Goal: Find contact information: Find contact information

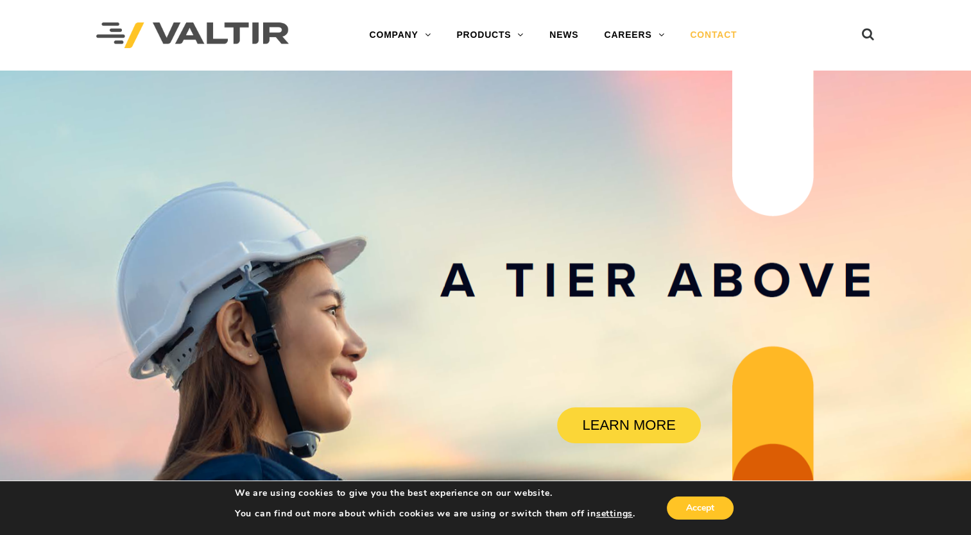
click at [713, 33] on link "CONTACT" at bounding box center [713, 35] width 73 height 26
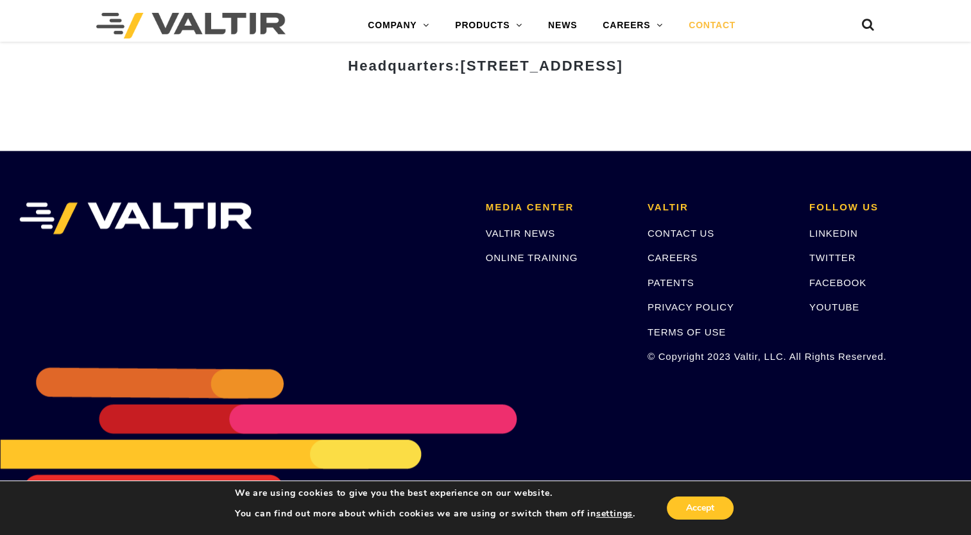
scroll to position [1674, 0]
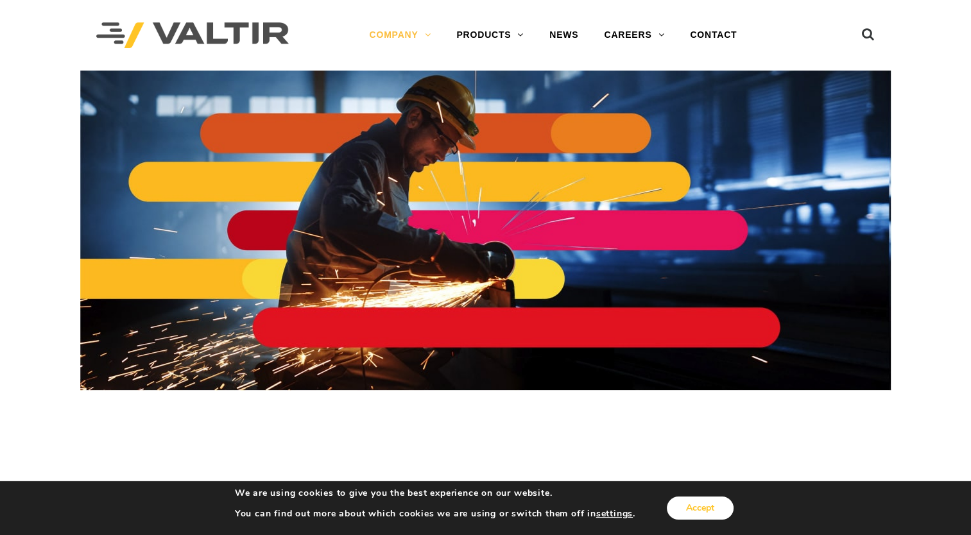
click at [709, 504] on button "Accept" at bounding box center [700, 508] width 67 height 23
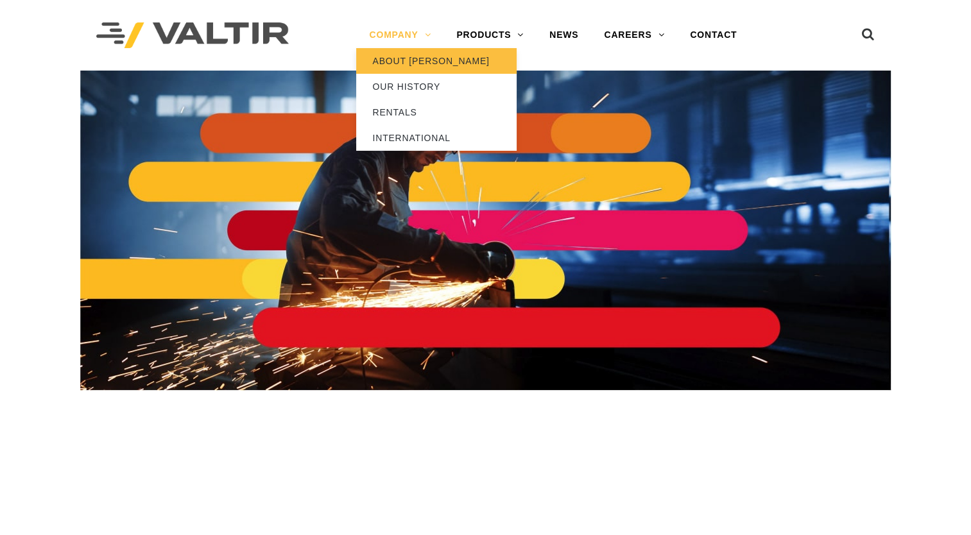
click at [413, 55] on link "ABOUT [PERSON_NAME]" at bounding box center [436, 61] width 160 height 26
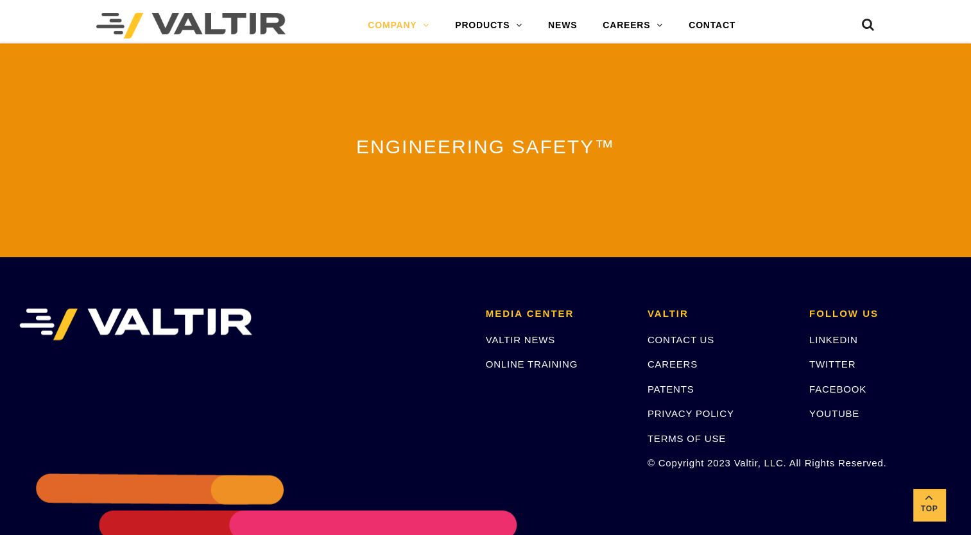
scroll to position [2951, 0]
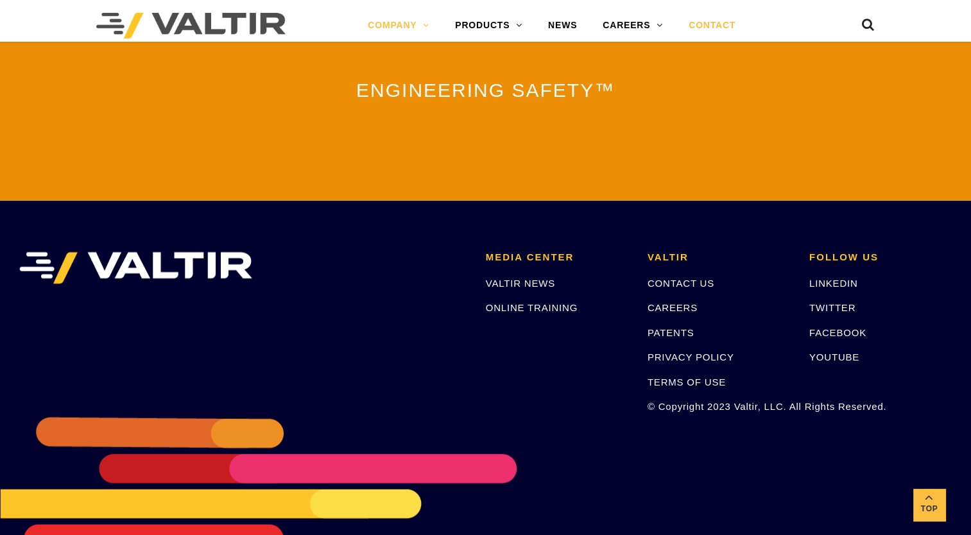
click at [713, 21] on link "CONTACT" at bounding box center [712, 26] width 73 height 26
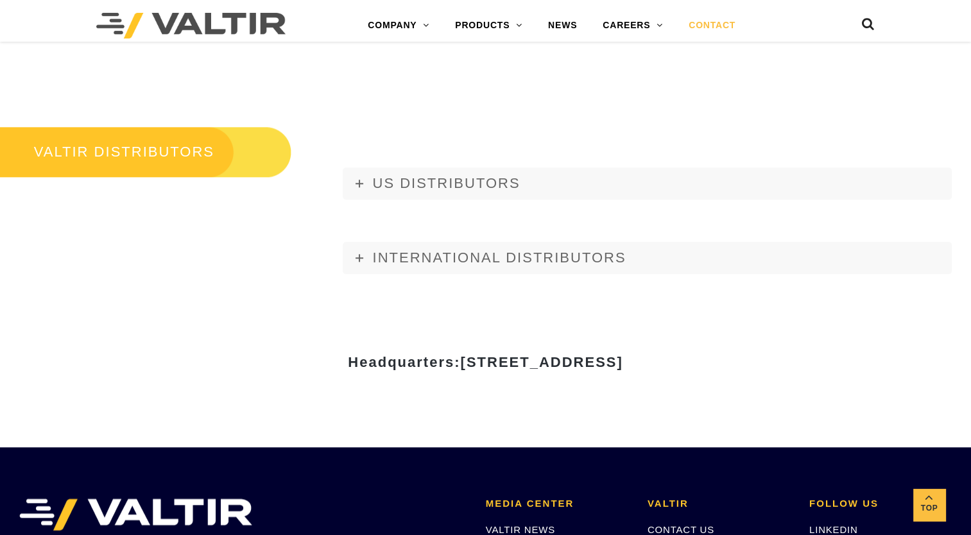
scroll to position [1412, 0]
